Goal: Information Seeking & Learning: Learn about a topic

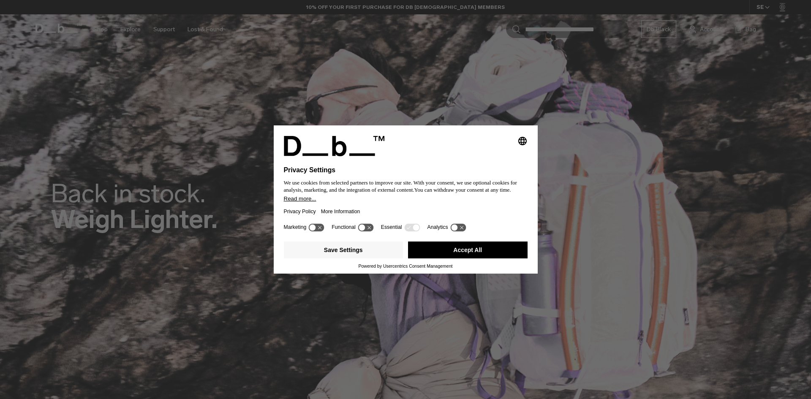
click at [468, 245] on button "Accept All" at bounding box center [467, 250] width 119 height 17
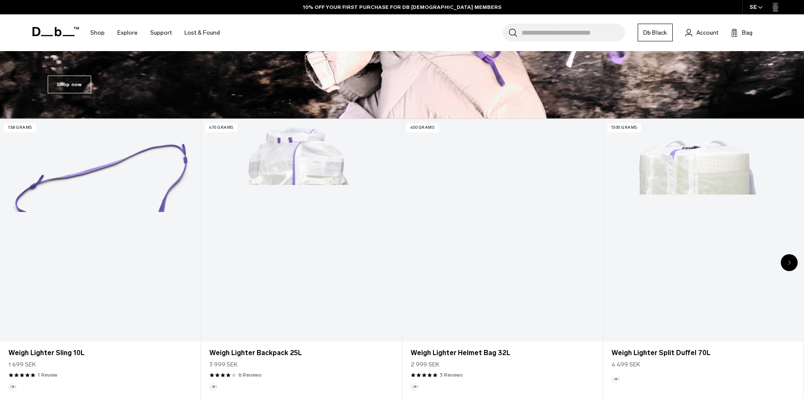
scroll to position [464, 0]
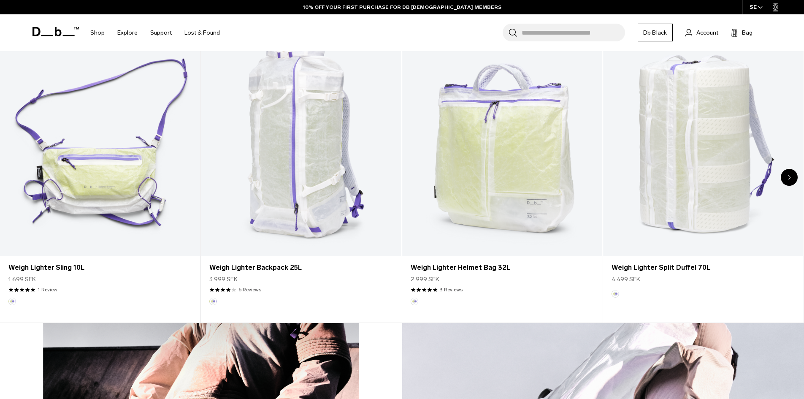
click at [575, 31] on input "Search for Bags, Luggage..." at bounding box center [573, 33] width 103 height 18
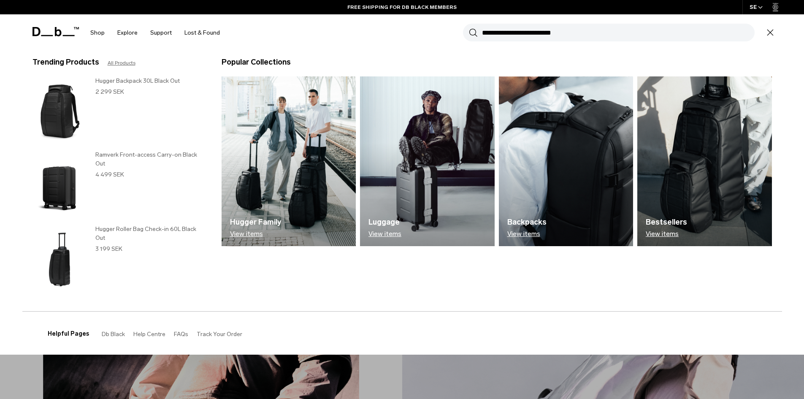
scroll to position [0, 0]
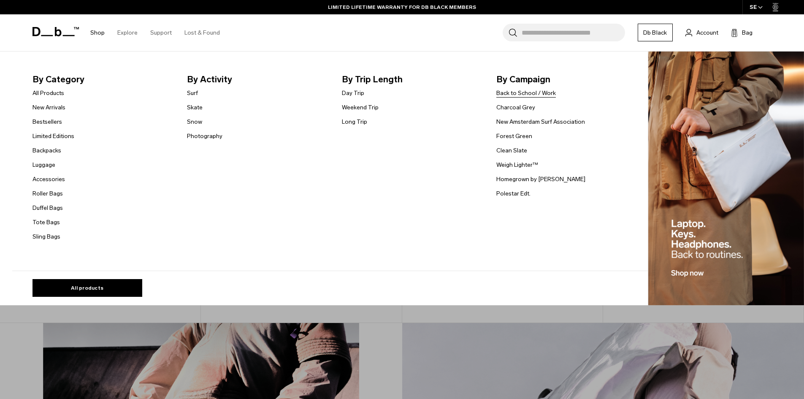
click at [519, 95] on link "Back to School / Work" at bounding box center [527, 93] width 60 height 9
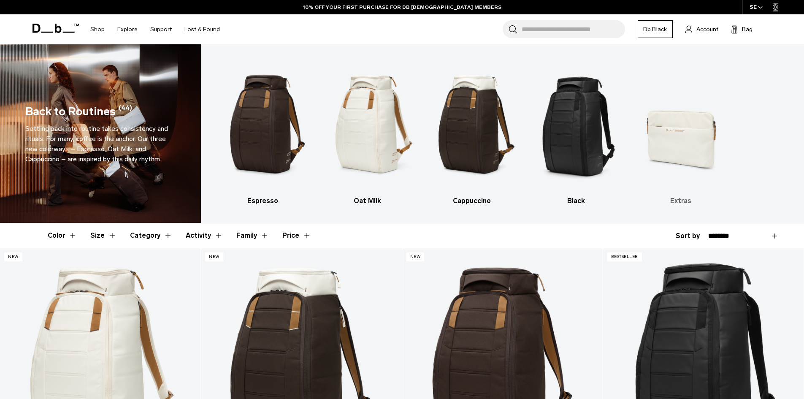
click at [681, 128] on img "5 / 5" at bounding box center [681, 124] width 90 height 135
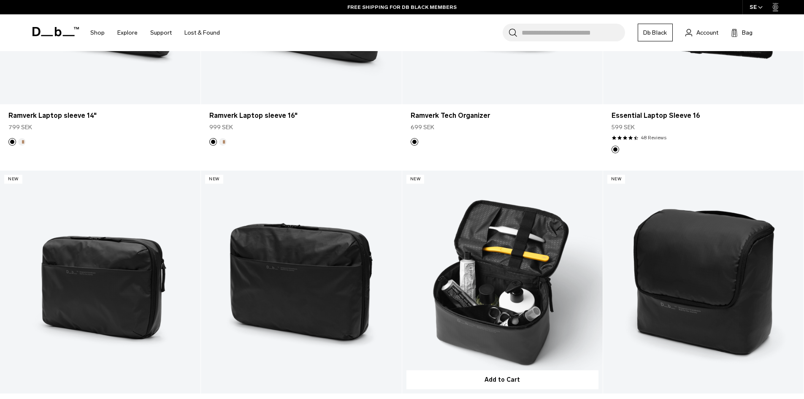
scroll to position [1013, 0]
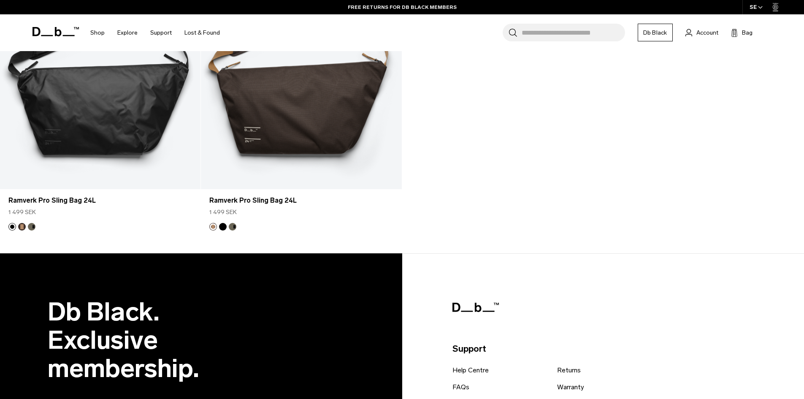
drag, startPoint x: 547, startPoint y: 230, endPoint x: 555, endPoint y: 203, distance: 28.6
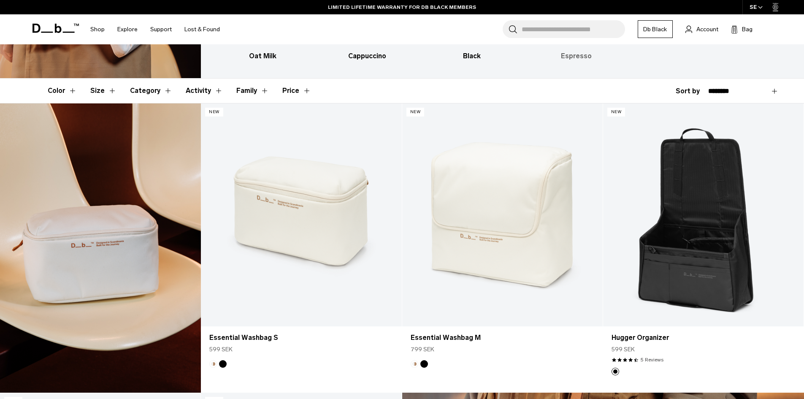
scroll to position [0, 0]
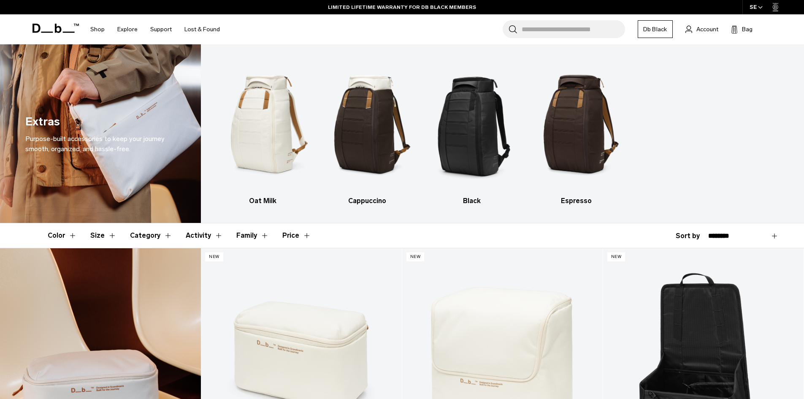
click at [554, 30] on input "Search for Bags, Luggage..." at bounding box center [573, 29] width 103 height 18
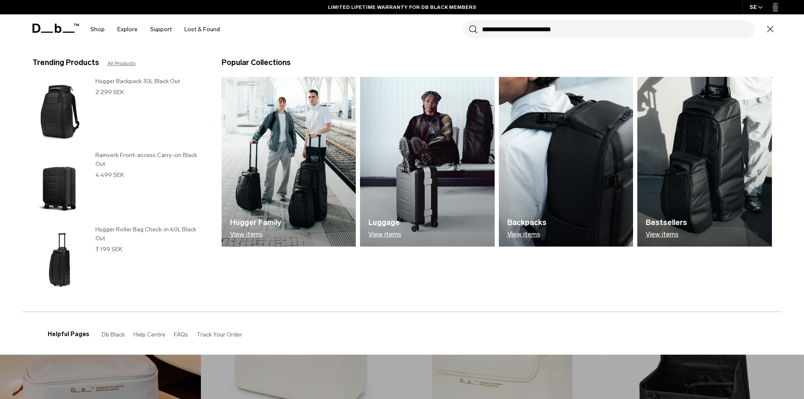
type input "*"
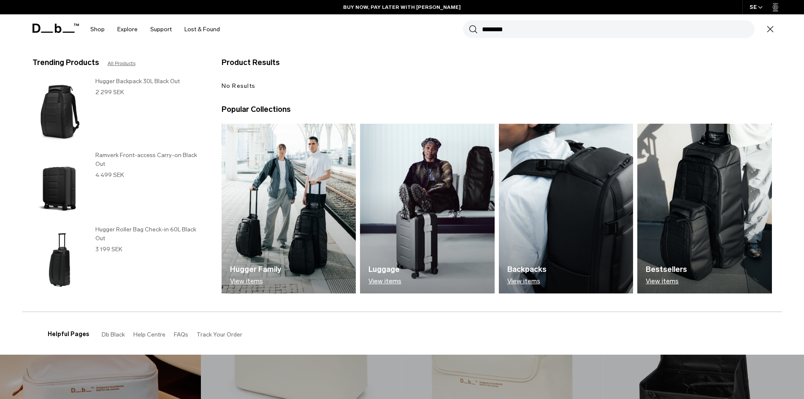
type input "********"
click at [469, 24] on button "Search" at bounding box center [473, 28] width 9 height 9
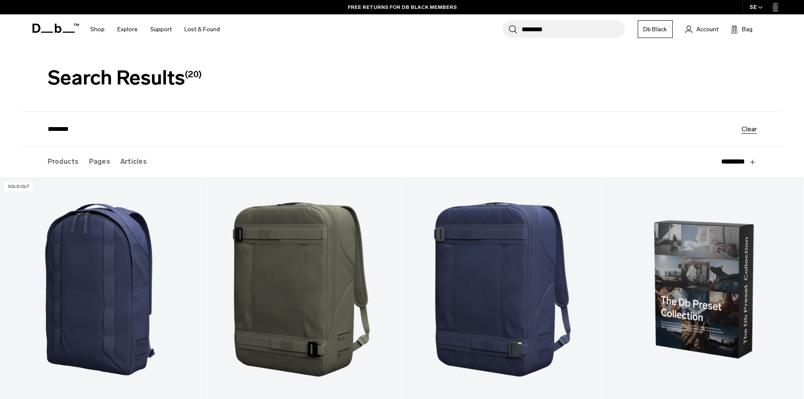
click at [556, 30] on input "********" at bounding box center [573, 29] width 103 height 18
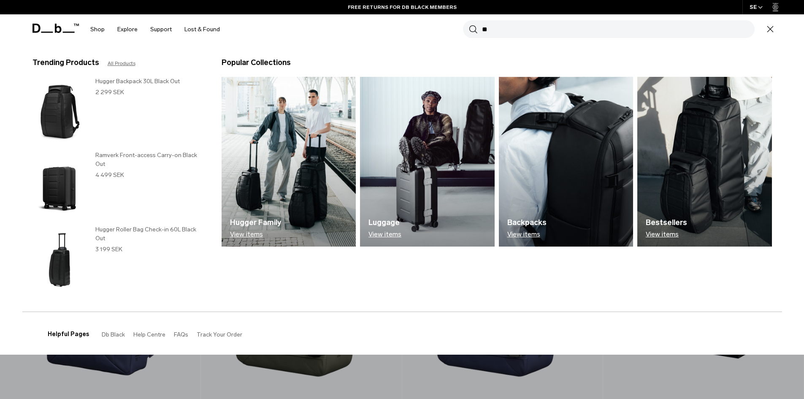
type input "*"
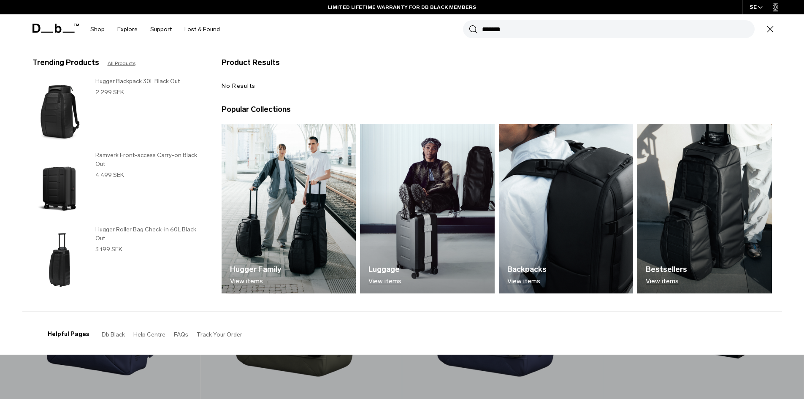
type input "*******"
click at [469, 24] on button "Search" at bounding box center [473, 28] width 9 height 9
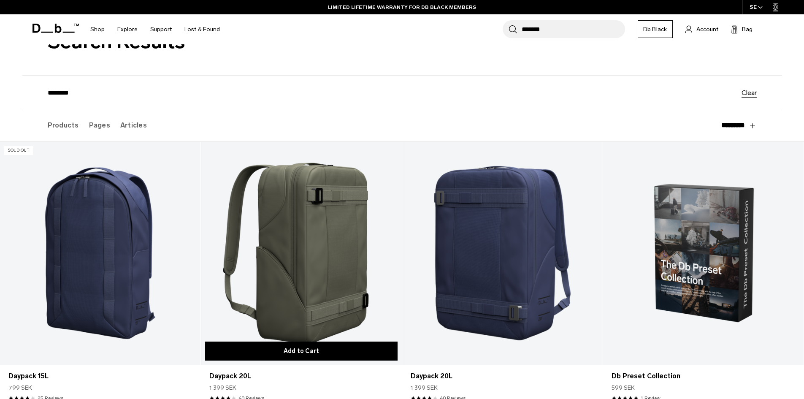
scroll to position [127, 0]
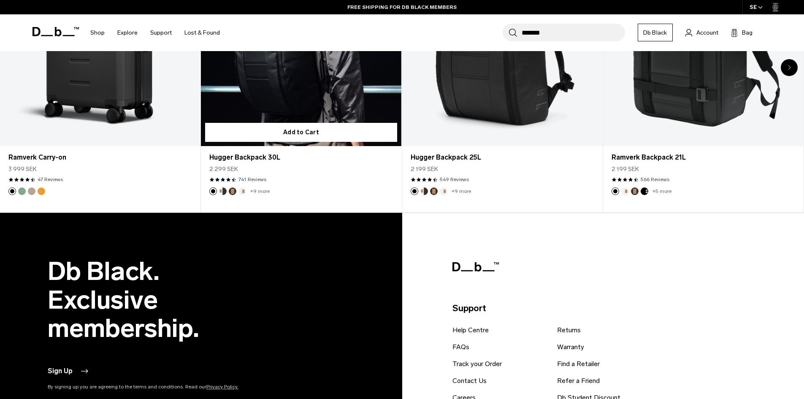
scroll to position [2467, 0]
